Goal: Task Accomplishment & Management: Use online tool/utility

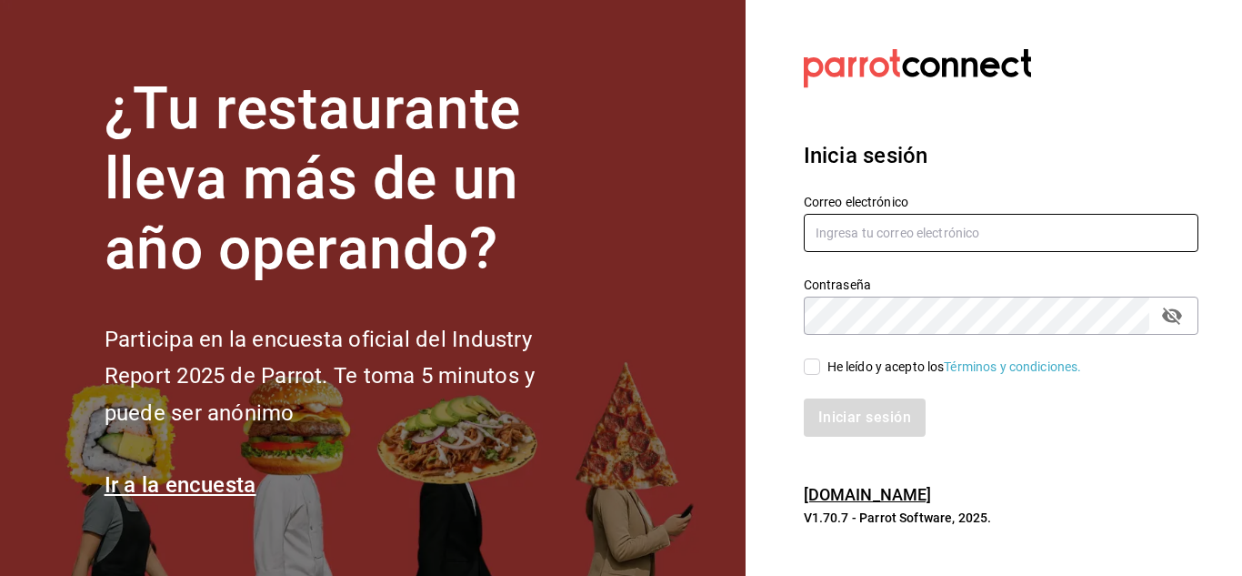
type input "israel.obregon@lapitzota.com"
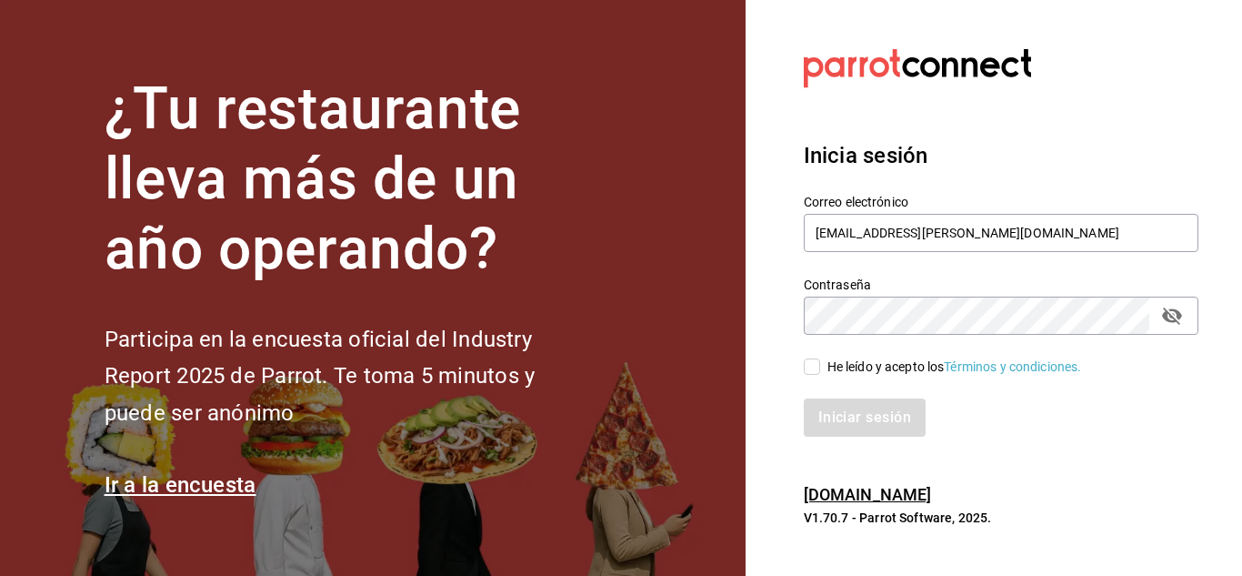
click at [822, 366] on span "He leído y acepto los Términos y condiciones." at bounding box center [951, 366] width 262 height 19
click at [820, 366] on input "He leído y acepto los Términos y condiciones." at bounding box center [812, 366] width 16 height 16
checkbox input "true"
click at [853, 427] on button "Iniciar sesión" at bounding box center [866, 417] width 124 height 38
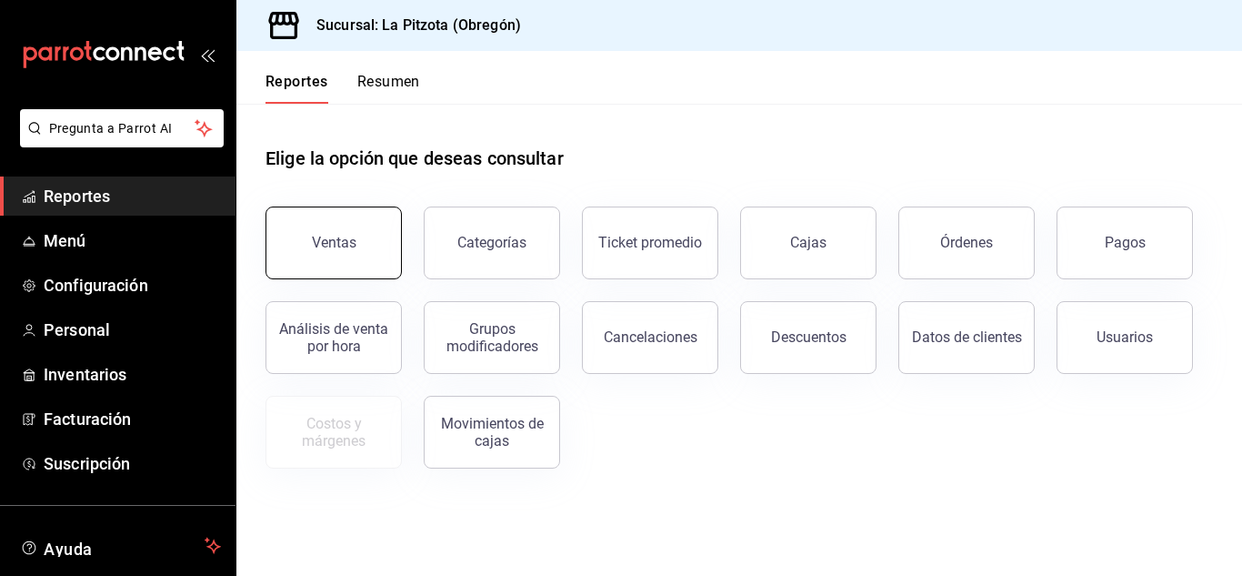
click at [356, 216] on button "Ventas" at bounding box center [334, 242] width 136 height 73
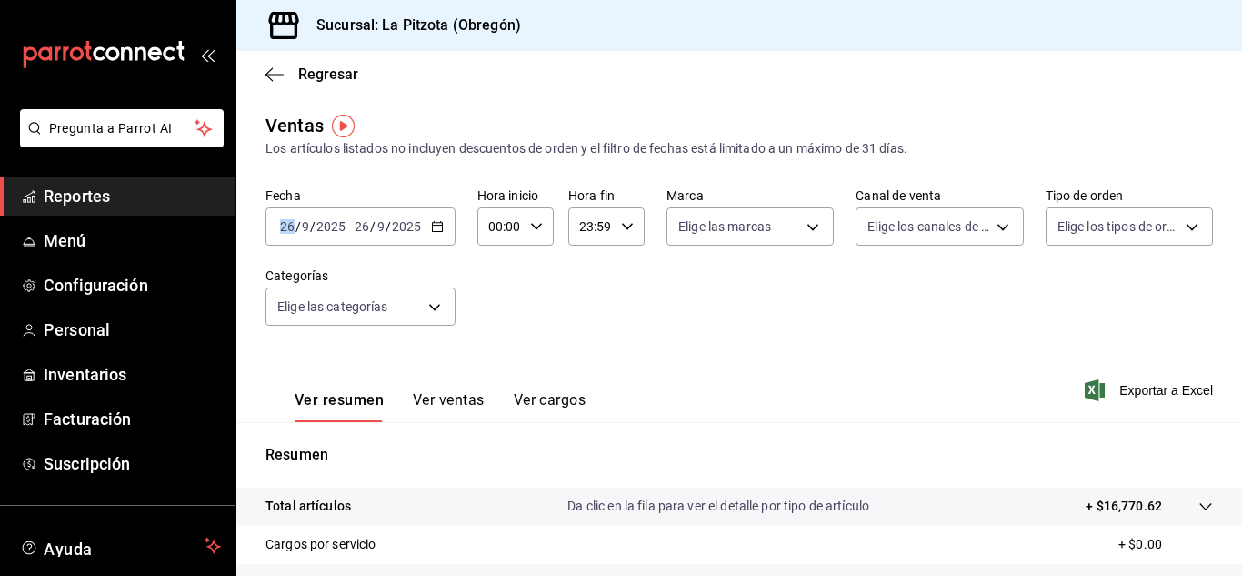
click at [295, 231] on div "[DATE] [DATE]" at bounding box center [312, 226] width 71 height 15
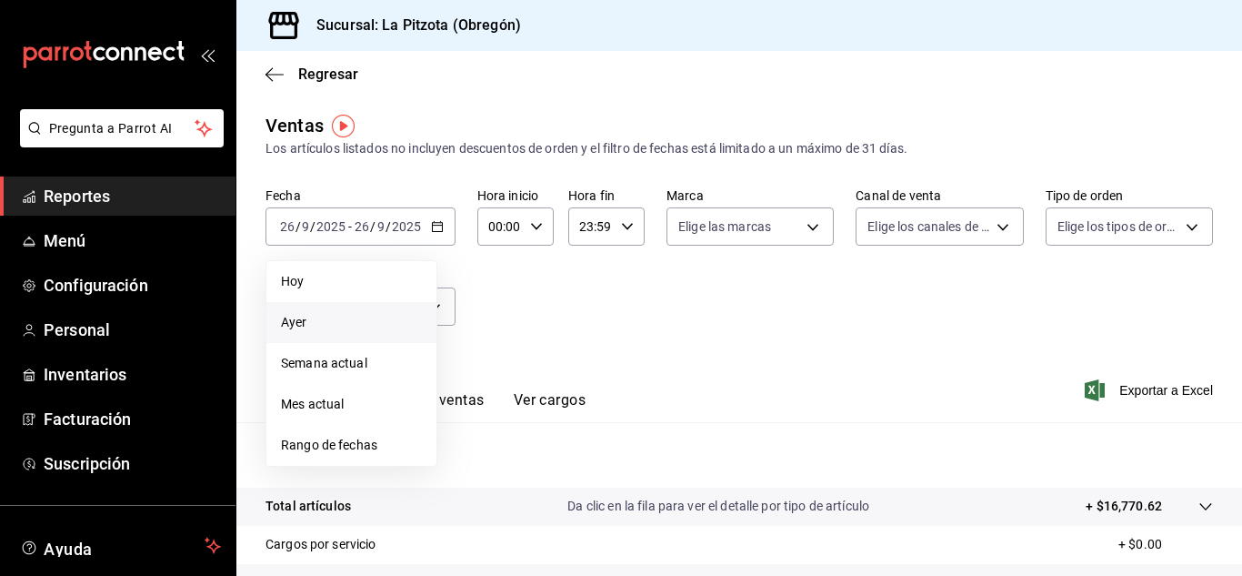
click at [296, 313] on span "Ayer" at bounding box center [351, 322] width 141 height 19
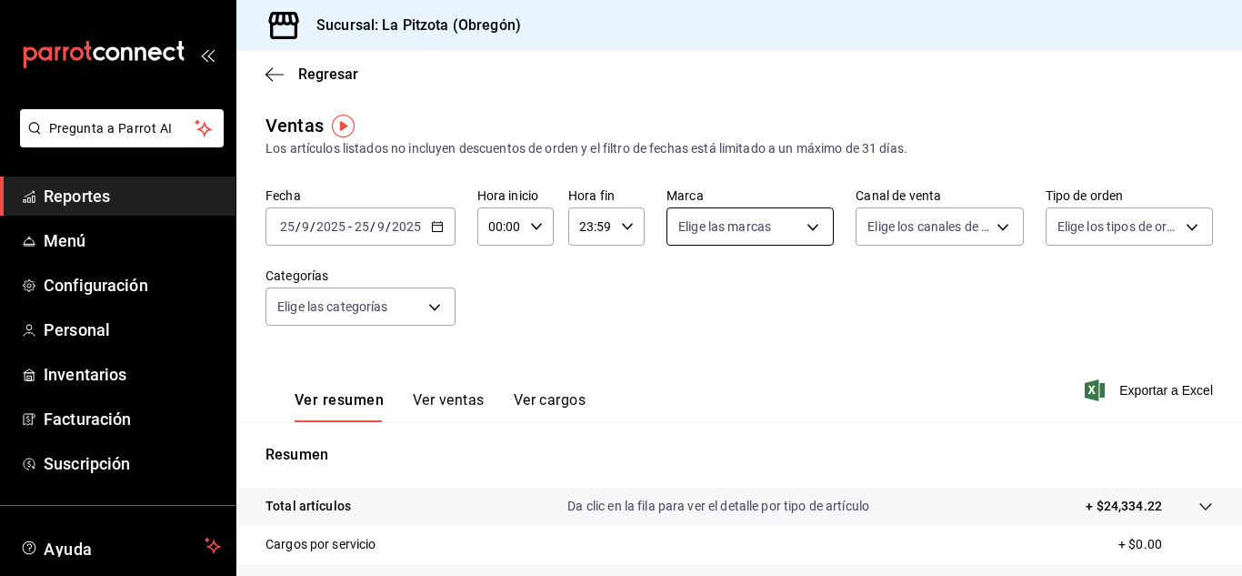
click at [776, 218] on body "Pregunta a Parrot AI Reportes Menú Configuración Personal Inventarios Facturaci…" at bounding box center [621, 288] width 1242 height 576
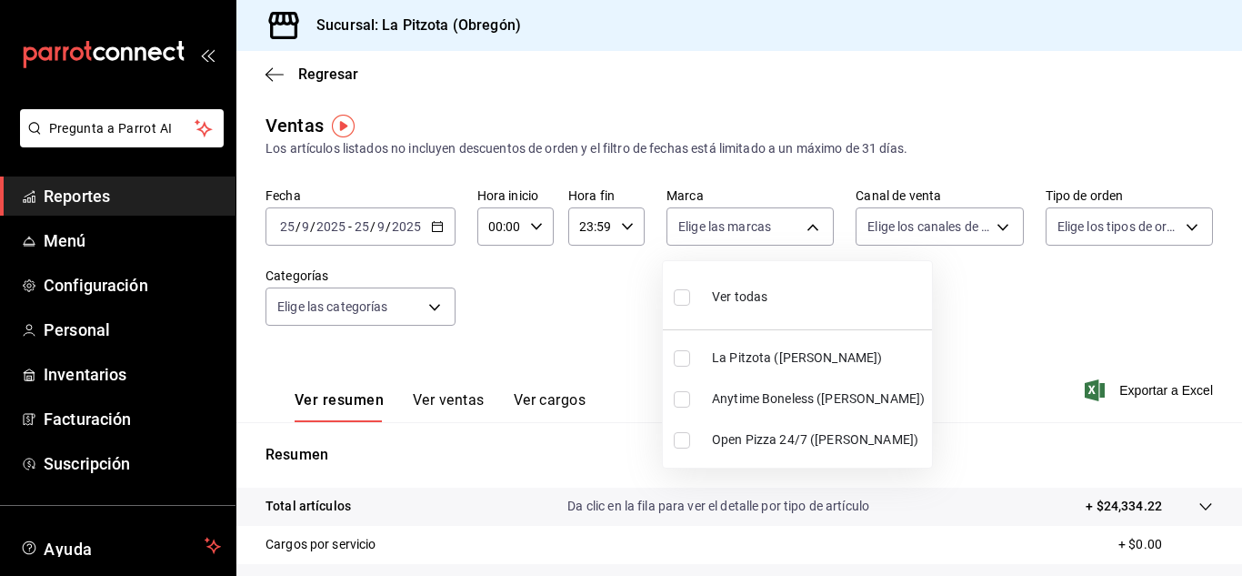
click at [685, 401] on input "checkbox" at bounding box center [682, 399] width 16 height 16
checkbox input "true"
type input "d0b15645-4641-49bc-8be3-6a792ed6583e"
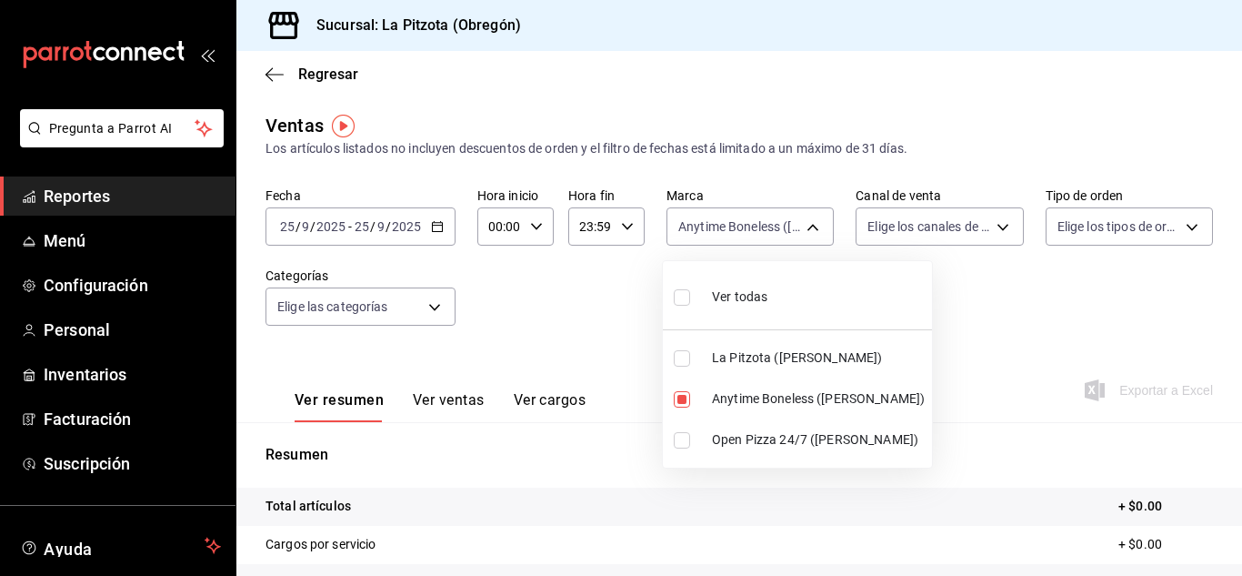
click at [999, 236] on div at bounding box center [621, 288] width 1242 height 576
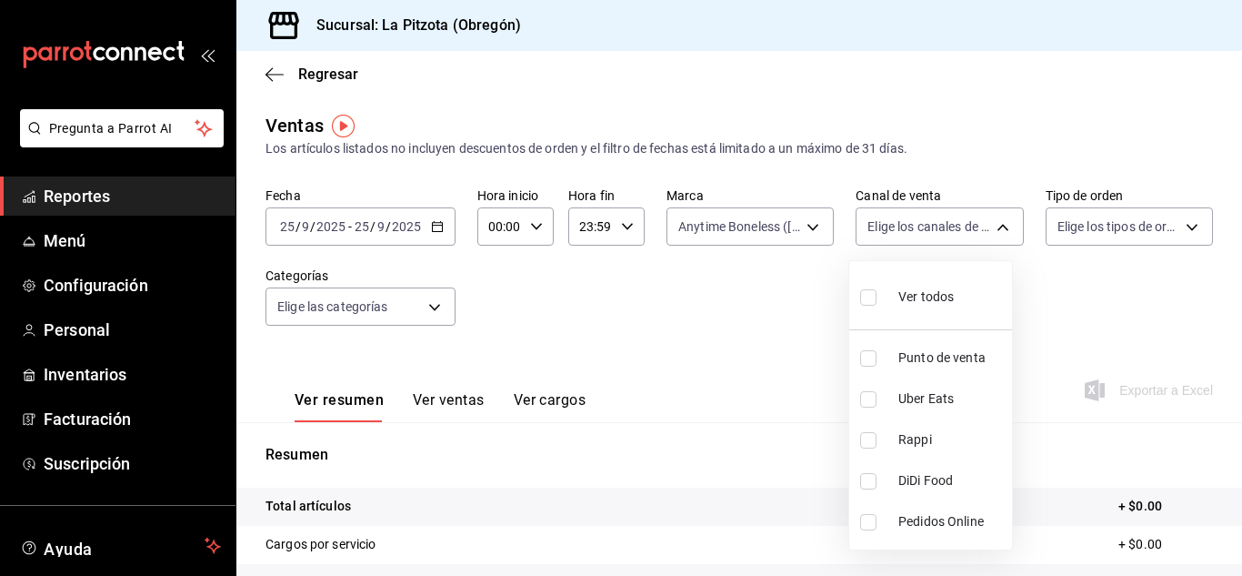
click at [999, 236] on body "Pregunta a Parrot AI Reportes Menú Configuración Personal Inventarios Facturaci…" at bounding box center [621, 288] width 1242 height 576
click at [800, 234] on div at bounding box center [621, 288] width 1242 height 576
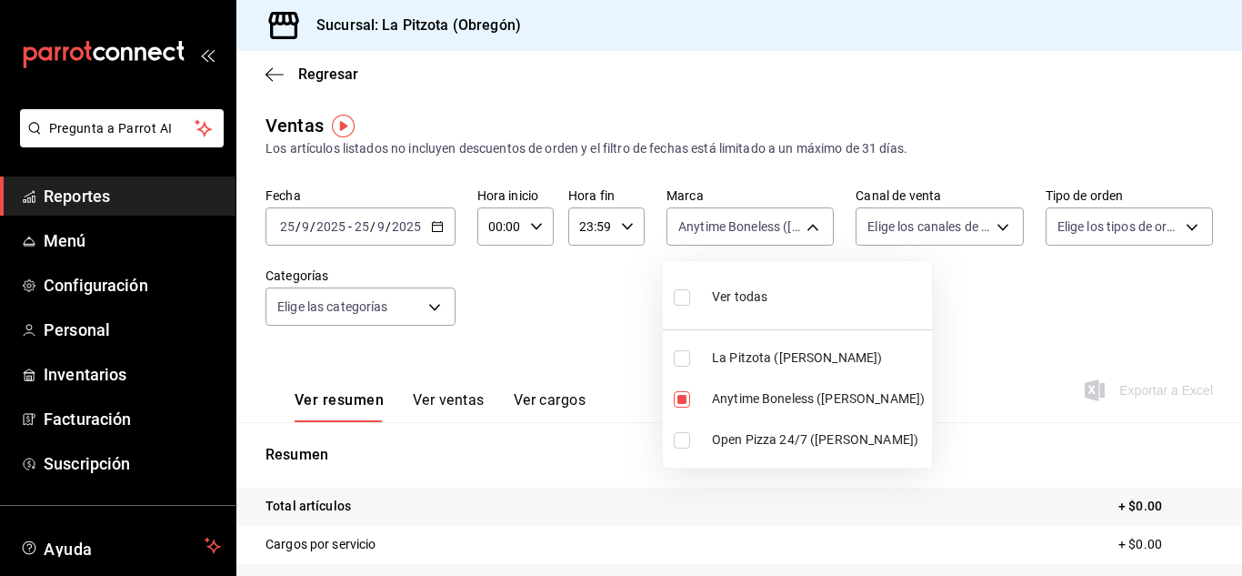
click at [800, 234] on body "Pregunta a Parrot AI Reportes Menú Configuración Personal Inventarios Facturaci…" at bounding box center [621, 288] width 1242 height 576
click at [685, 387] on li "Anytime Boneless ([PERSON_NAME])" at bounding box center [797, 398] width 269 height 41
checkbox input "false"
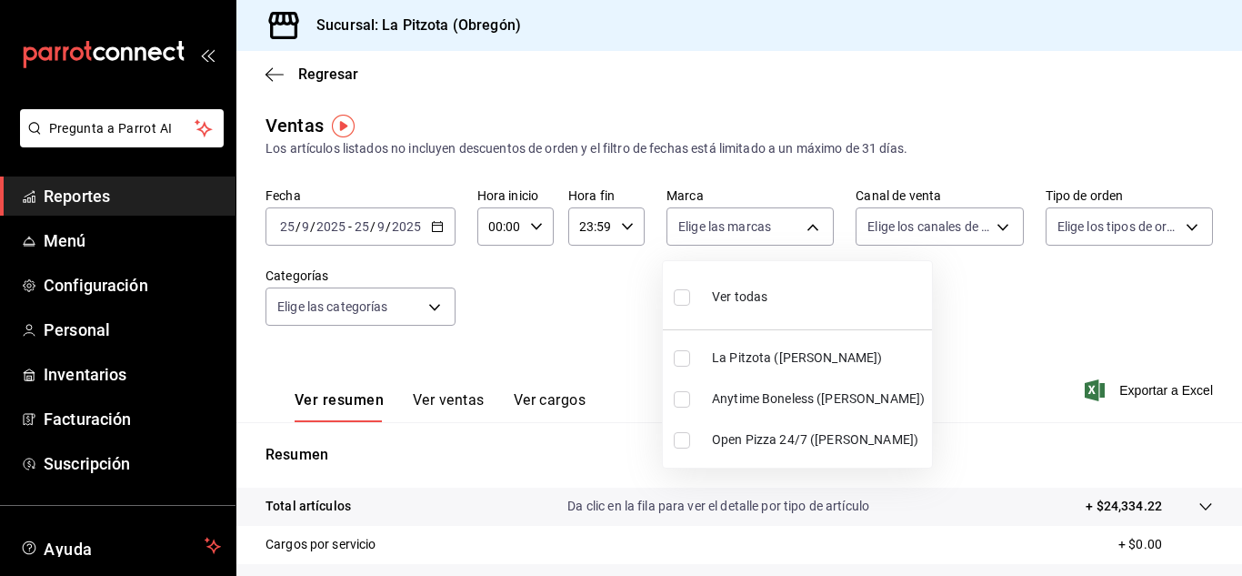
click at [677, 436] on input "checkbox" at bounding box center [682, 440] width 16 height 16
checkbox input "true"
type input "8f97d9a1-f00b-4323-96e2-15f6e5ebb1cd"
click at [879, 223] on div at bounding box center [621, 288] width 1242 height 576
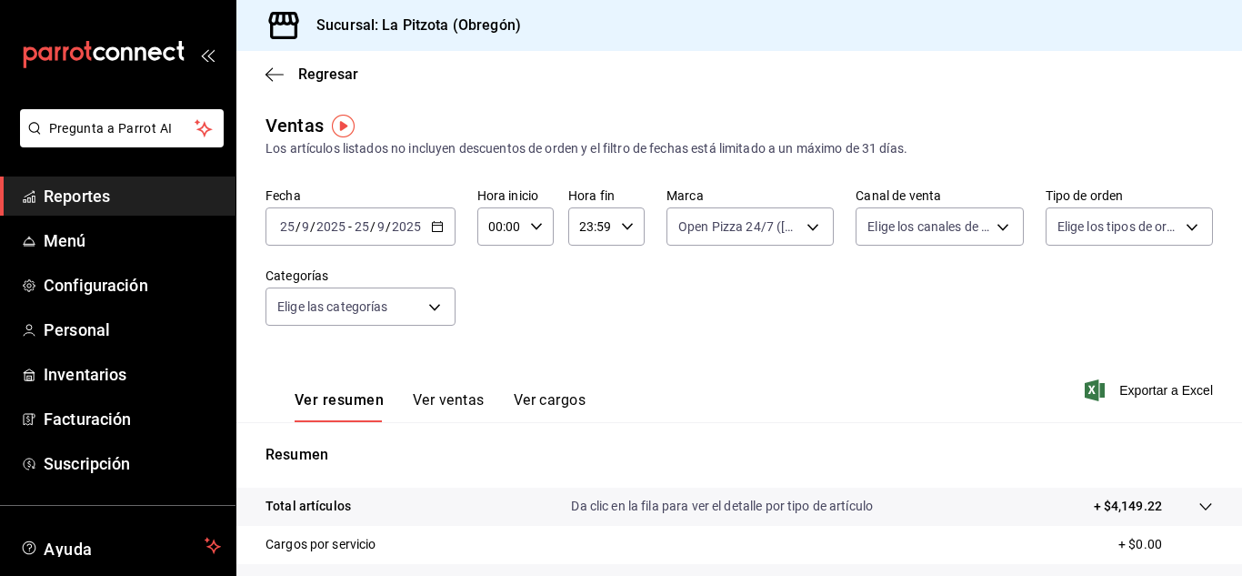
click at [879, 223] on div "Ver todas La Pitzota ([PERSON_NAME]) Anytime Boneless ([PERSON_NAME]) Open Pizz…" at bounding box center [621, 288] width 1242 height 576
click at [879, 223] on body "Pregunta a Parrot AI Reportes Menú Configuración Personal Inventarios Facturaci…" at bounding box center [621, 288] width 1242 height 576
click at [874, 438] on input "checkbox" at bounding box center [868, 440] width 16 height 16
checkbox input "true"
type input "RAPPI"
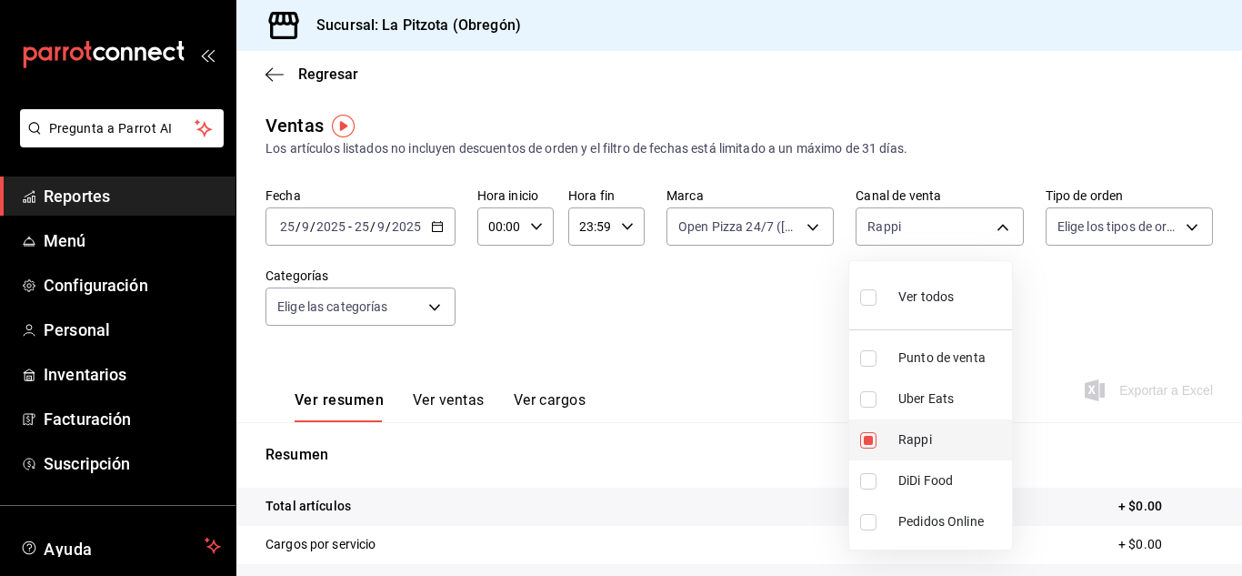
click at [874, 438] on input "checkbox" at bounding box center [868, 440] width 16 height 16
checkbox input "false"
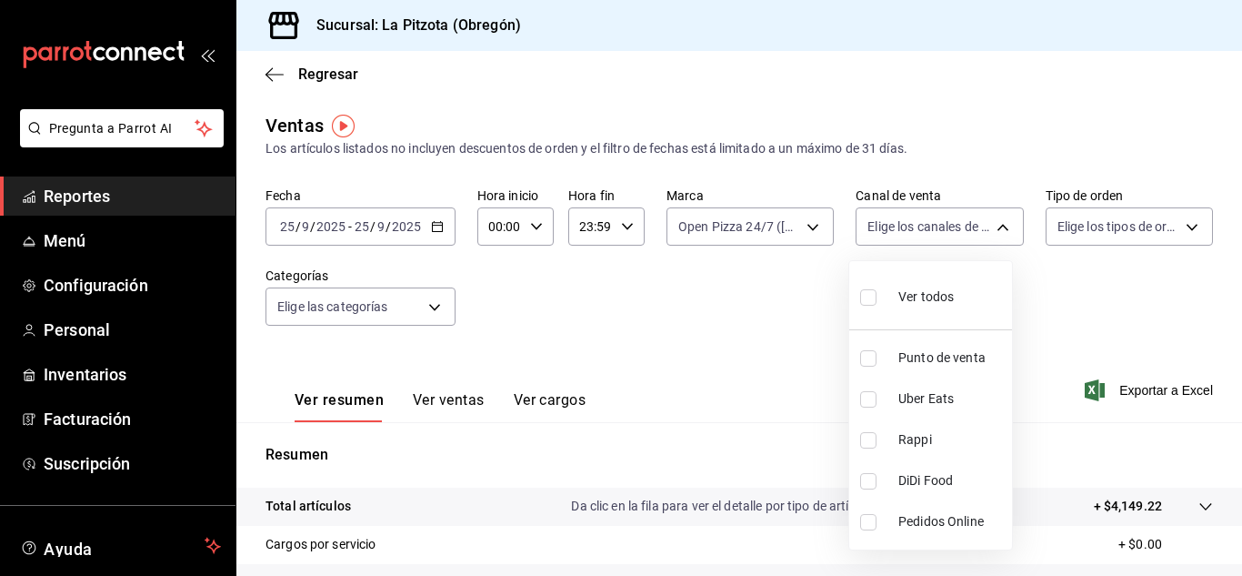
click at [863, 398] on input "checkbox" at bounding box center [868, 399] width 16 height 16
checkbox input "true"
type input "UBER_EATS"
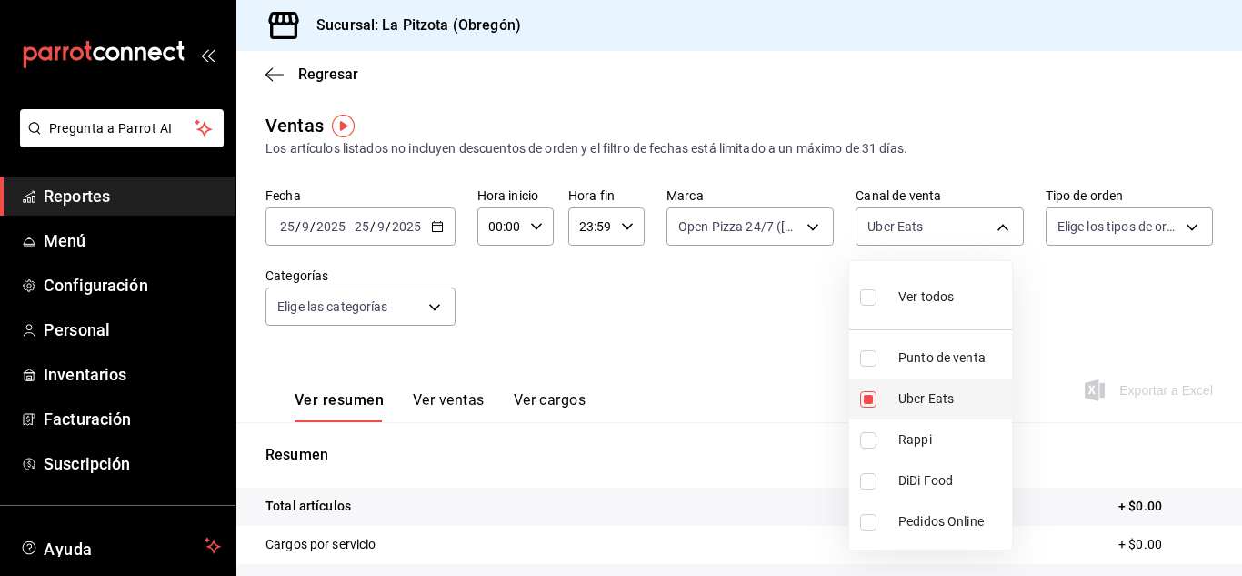
click at [876, 391] on input "checkbox" at bounding box center [868, 399] width 16 height 16
checkbox input "false"
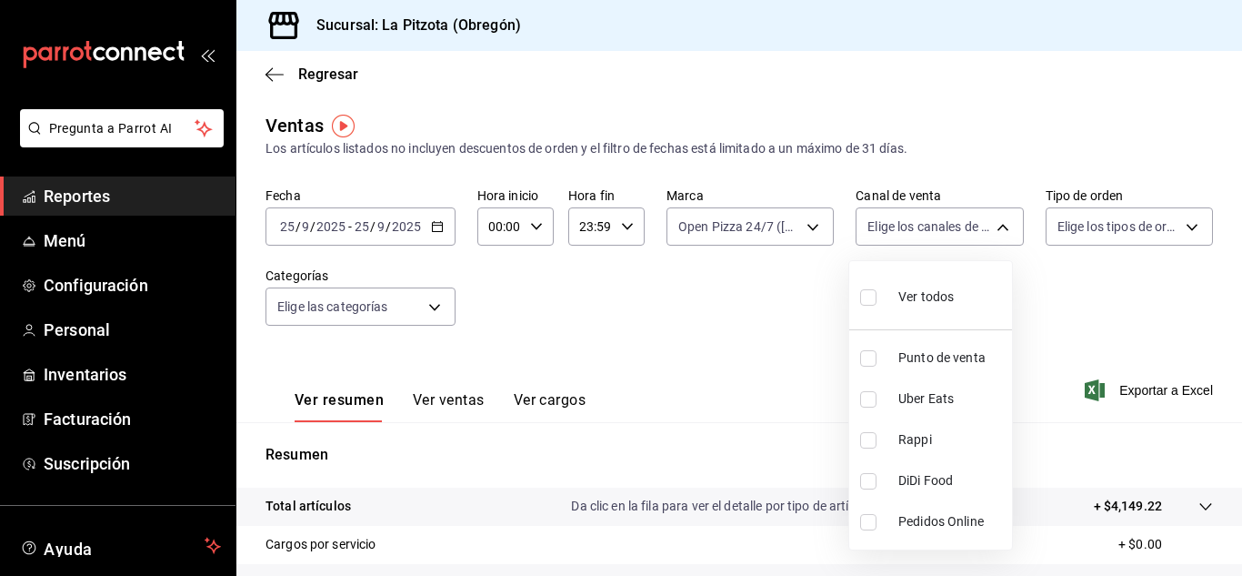
click at [870, 450] on li "Rappi" at bounding box center [930, 439] width 163 height 41
type input "RAPPI"
checkbox input "true"
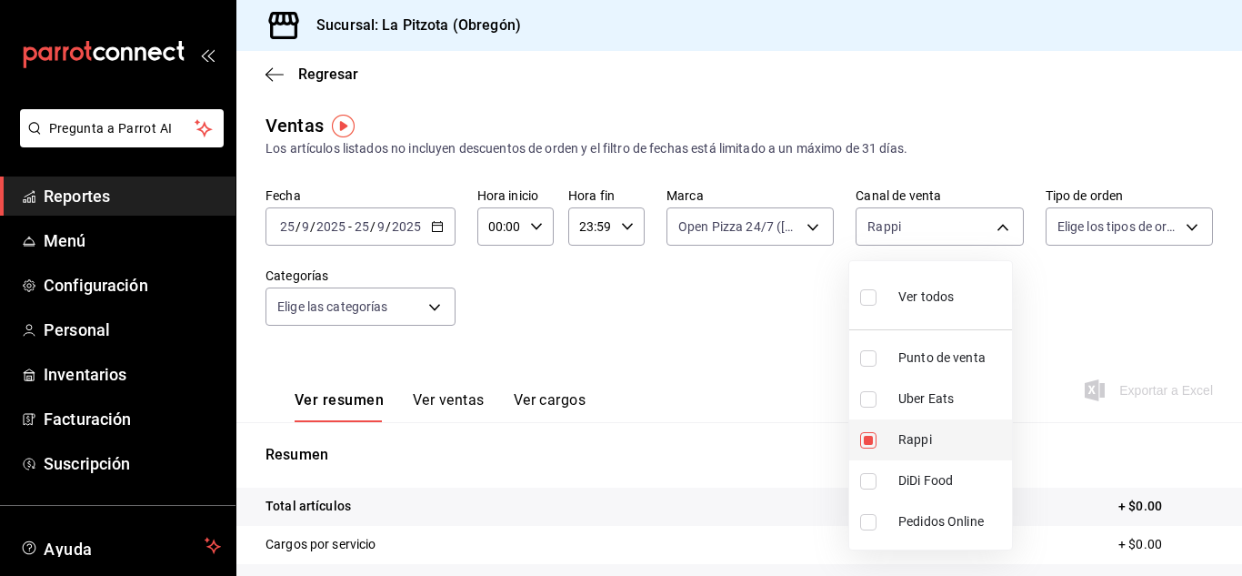
click at [870, 450] on li "Rappi" at bounding box center [930, 439] width 163 height 41
checkbox input "false"
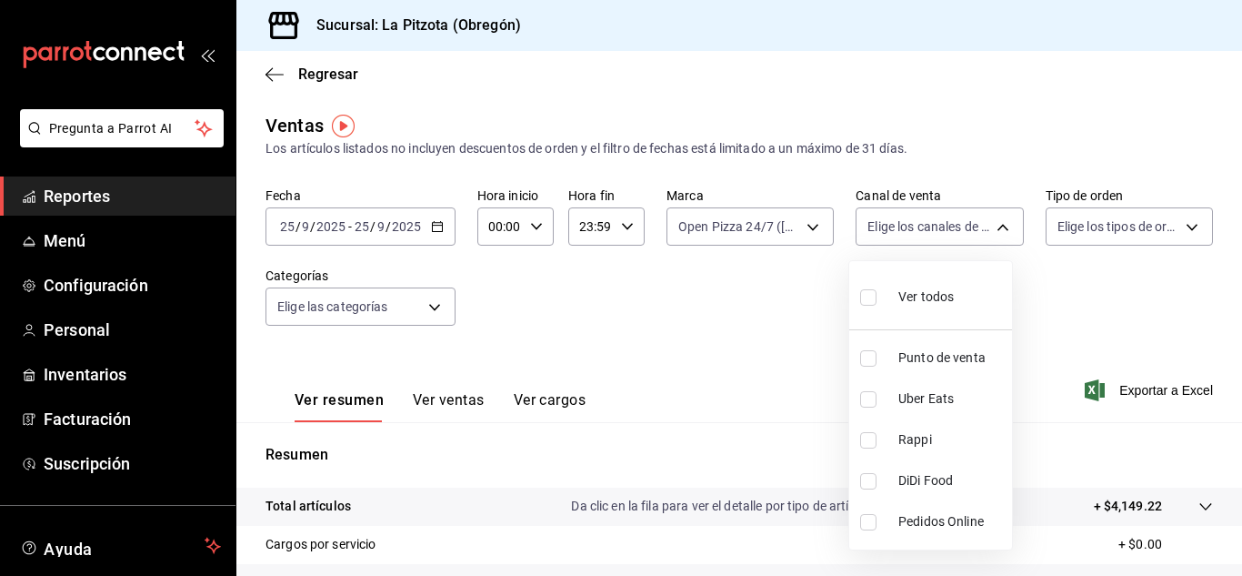
click at [882, 486] on label at bounding box center [872, 481] width 24 height 16
click at [877, 486] on input "checkbox" at bounding box center [868, 481] width 16 height 16
checkbox input "false"
click at [878, 449] on li "Rappi" at bounding box center [930, 439] width 163 height 41
type input "RAPPI"
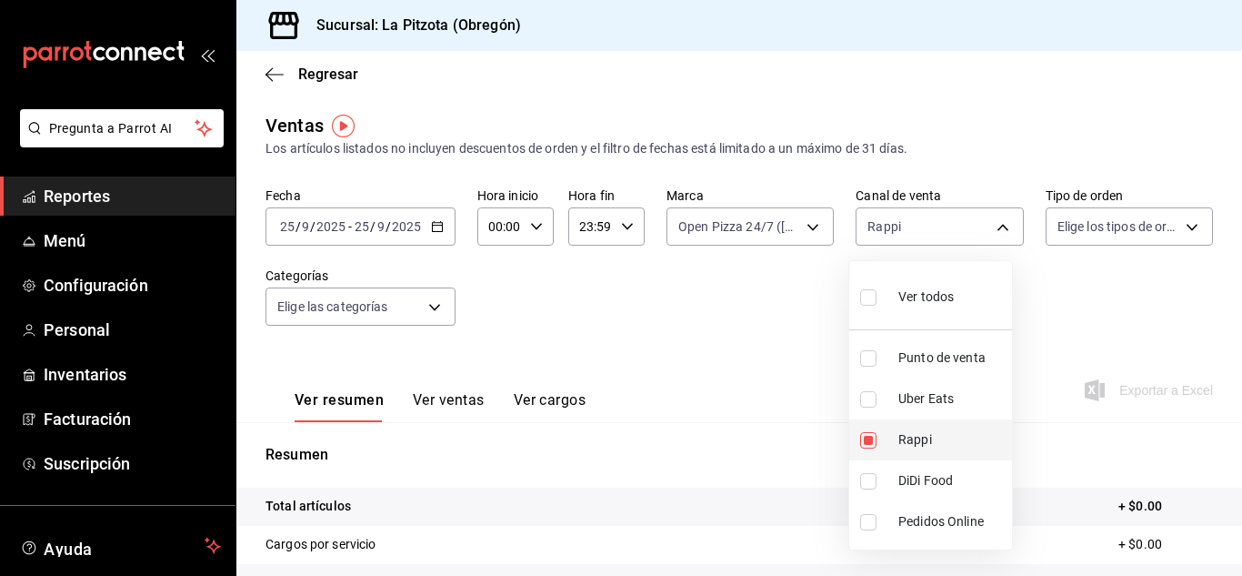
click at [864, 443] on input "checkbox" at bounding box center [868, 440] width 16 height 16
checkbox input "false"
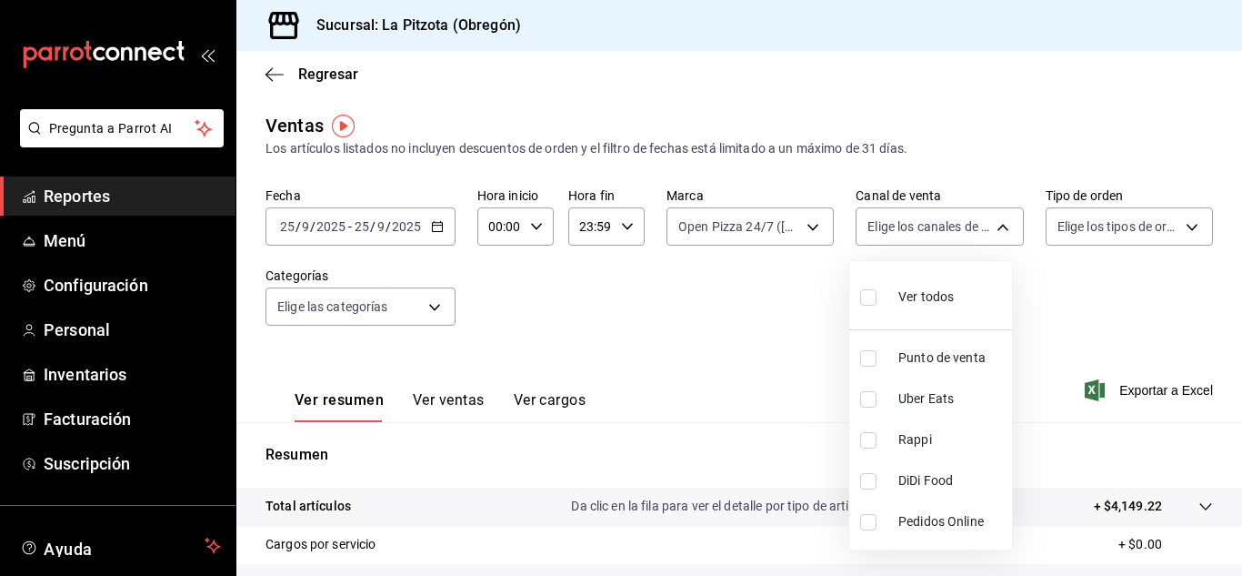
click at [868, 475] on input "checkbox" at bounding box center [868, 481] width 16 height 16
checkbox input "true"
type input "DIDI_FOOD"
click at [868, 477] on input "checkbox" at bounding box center [868, 481] width 16 height 16
checkbox input "false"
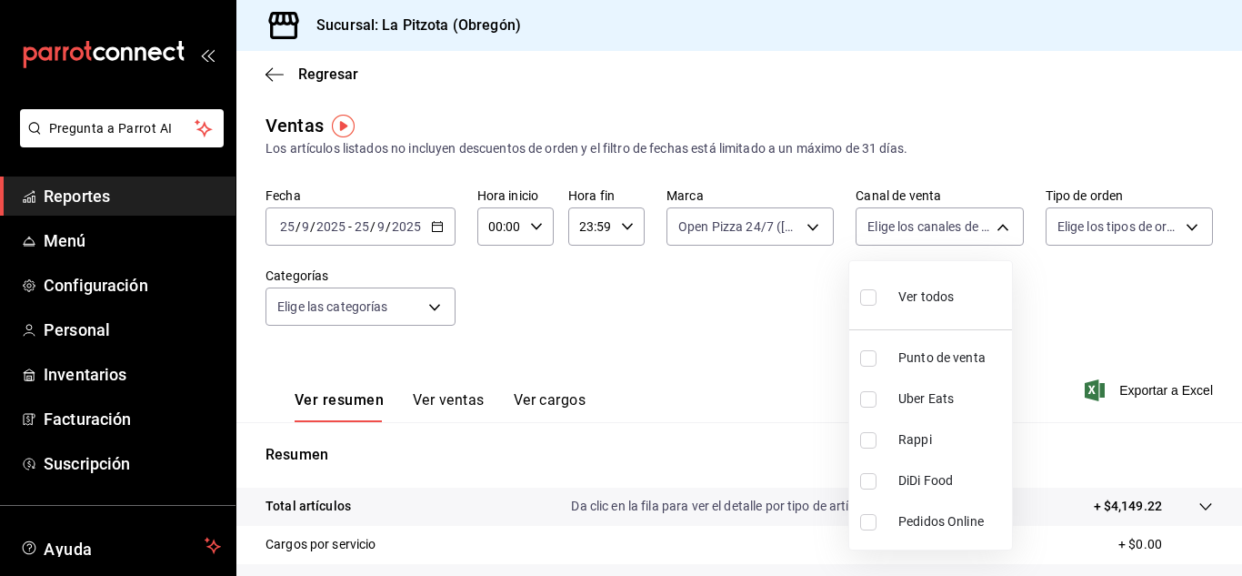
click at [909, 233] on div at bounding box center [621, 288] width 1242 height 576
